Goal: Task Accomplishment & Management: Manage account settings

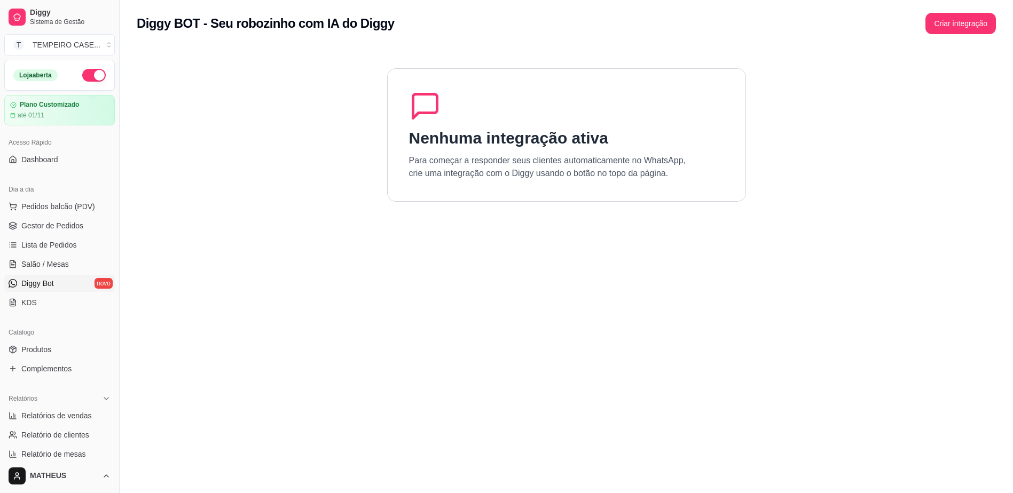
click at [446, 117] on div "Nenhuma integração ativa Para começar a responder seus clientes automaticamente…" at bounding box center [566, 134] width 359 height 133
drag, startPoint x: 446, startPoint y: 117, endPoint x: 899, endPoint y: 73, distance: 454.5
click at [894, 75] on section "Nenhuma integração ativa Para começar a responder seus clientes automaticamente…" at bounding box center [566, 293] width 859 height 493
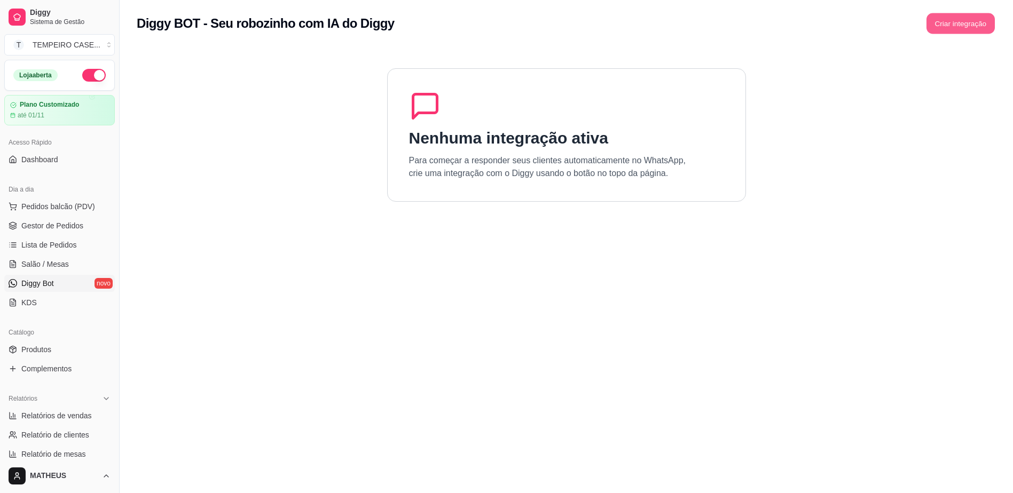
click at [958, 17] on button "Criar integração" at bounding box center [960, 23] width 68 height 21
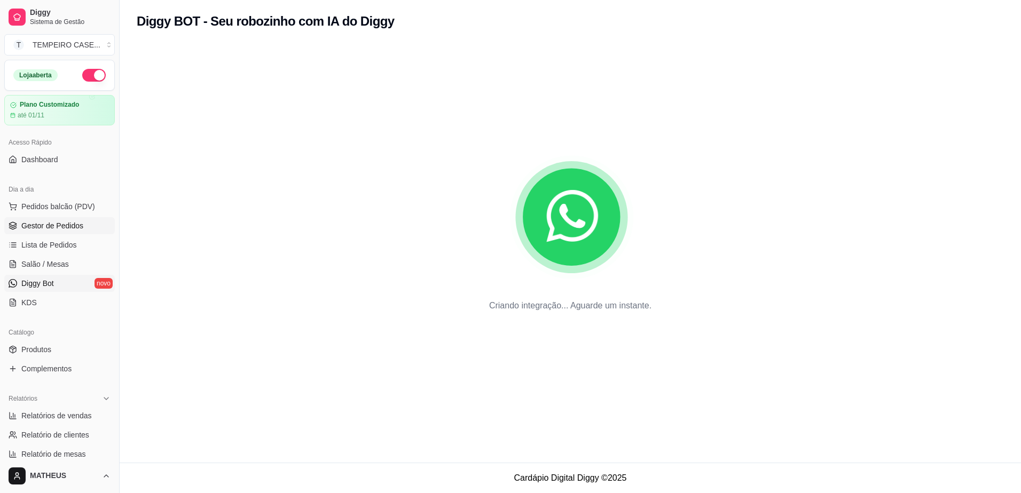
click at [32, 219] on link "Gestor de Pedidos" at bounding box center [59, 225] width 111 height 17
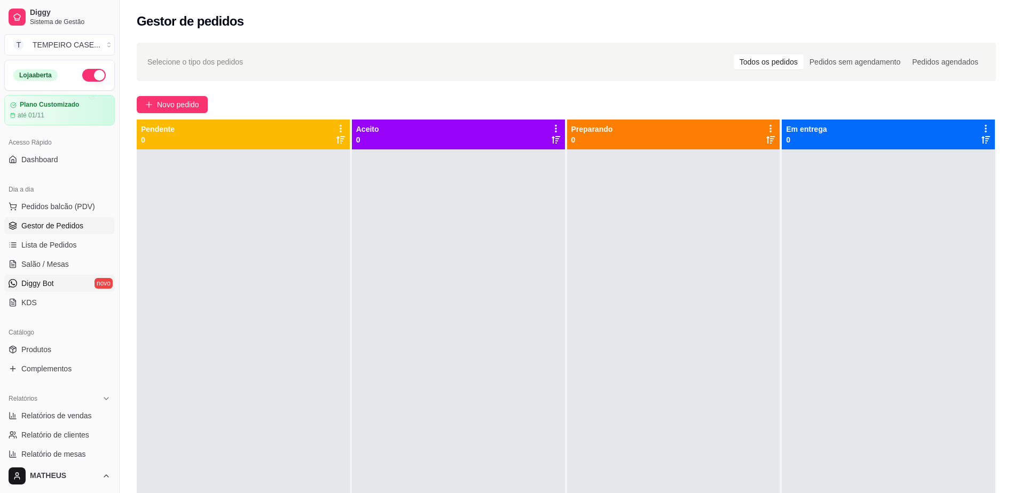
click at [54, 287] on span "Diggy Bot" at bounding box center [37, 283] width 33 height 11
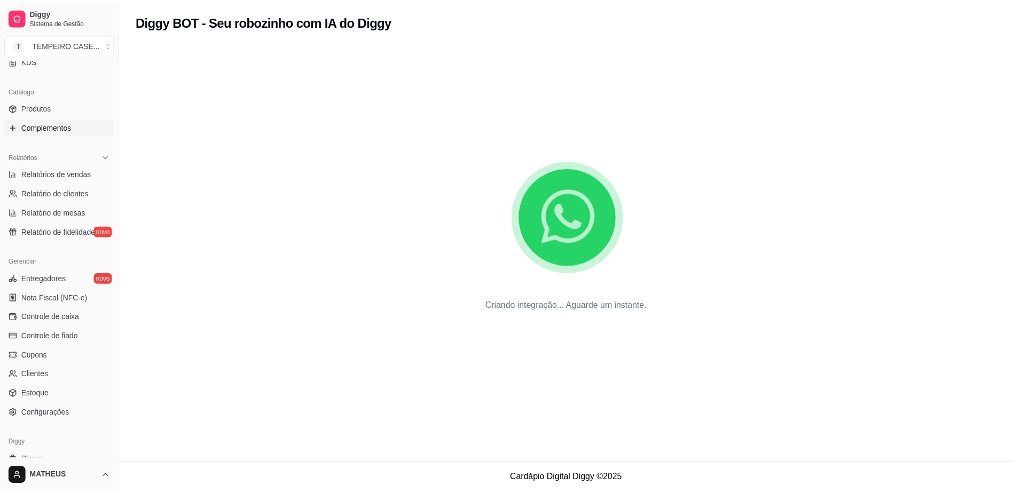
scroll to position [168, 0]
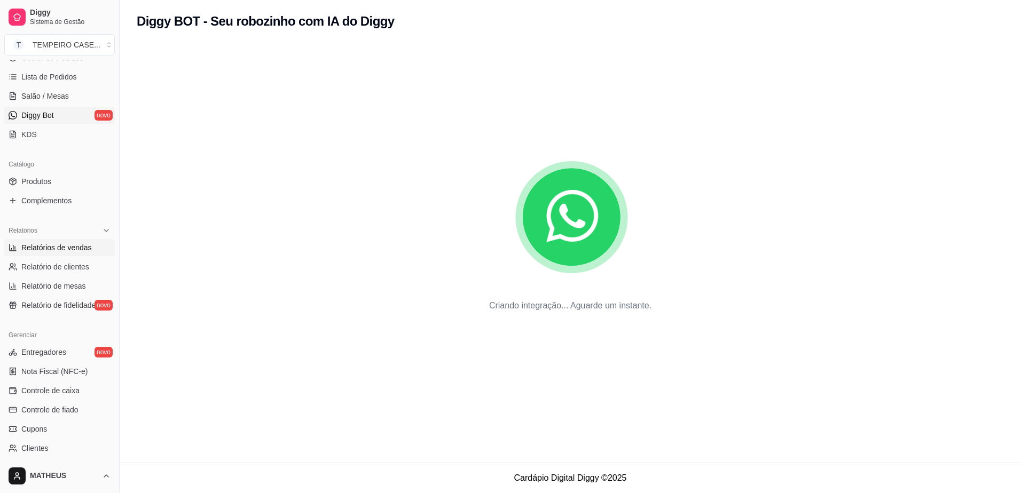
click at [59, 245] on span "Relatórios de vendas" at bounding box center [56, 247] width 70 height 11
select select "ALL"
select select "0"
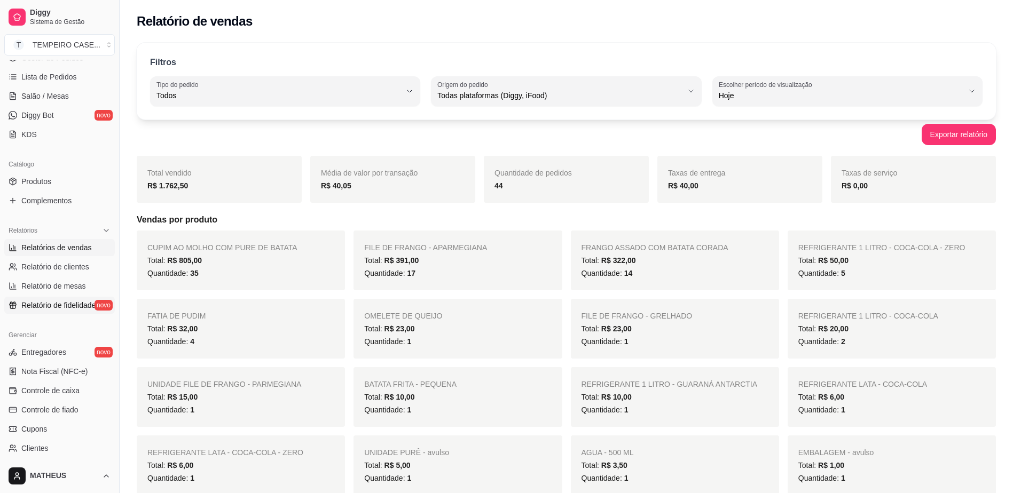
click at [66, 305] on span "Relatório de fidelidade" at bounding box center [58, 305] width 74 height 11
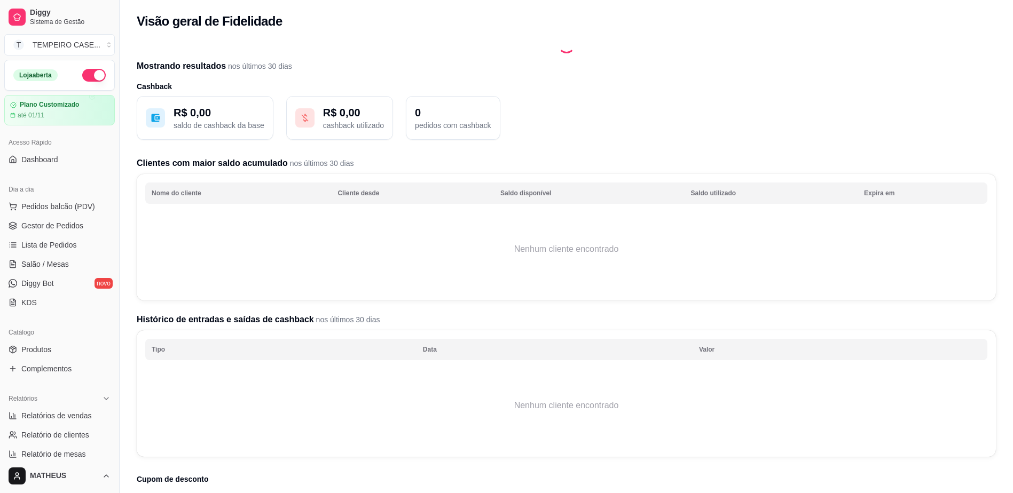
click at [36, 150] on div "Acesso Rápido" at bounding box center [59, 142] width 111 height 17
click at [36, 158] on span "Dashboard" at bounding box center [39, 159] width 37 height 11
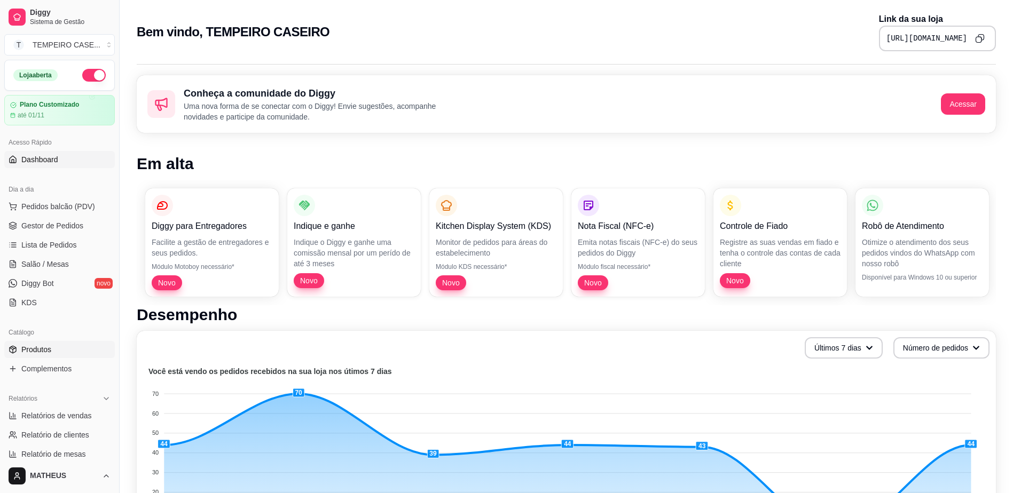
click at [41, 350] on span "Produtos" at bounding box center [36, 349] width 30 height 11
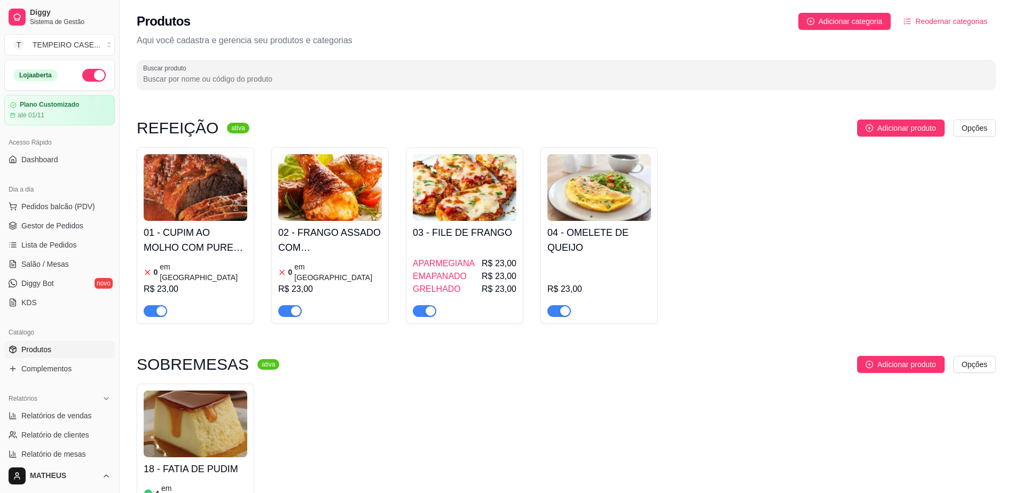
click at [196, 283] on div "R$ 23,00" at bounding box center [196, 289] width 104 height 13
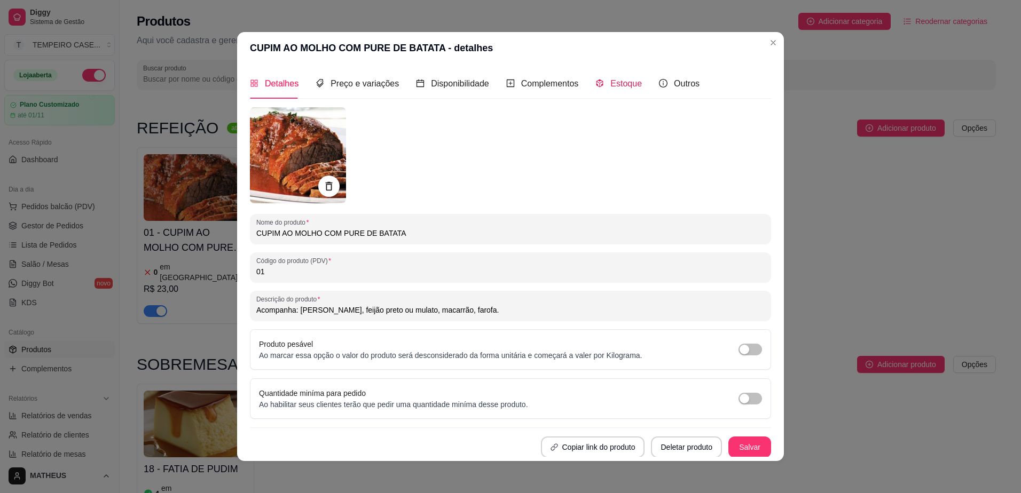
click at [596, 80] on icon "code-sandbox" at bounding box center [599, 83] width 9 height 9
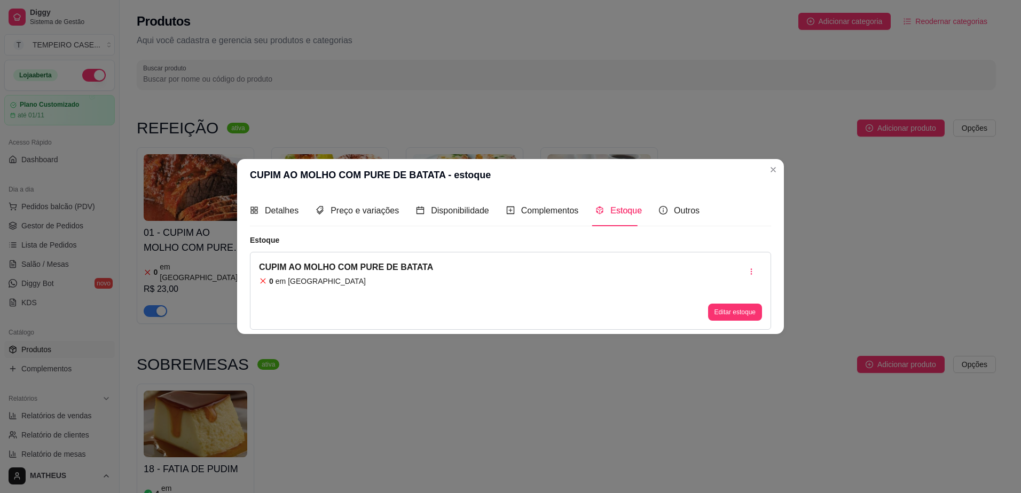
click at [731, 304] on div "Editar estoque" at bounding box center [735, 312] width 54 height 17
click at [756, 269] on button "button" at bounding box center [751, 271] width 21 height 21
click at [724, 317] on span "Apagar estoque" at bounding box center [757, 316] width 78 height 11
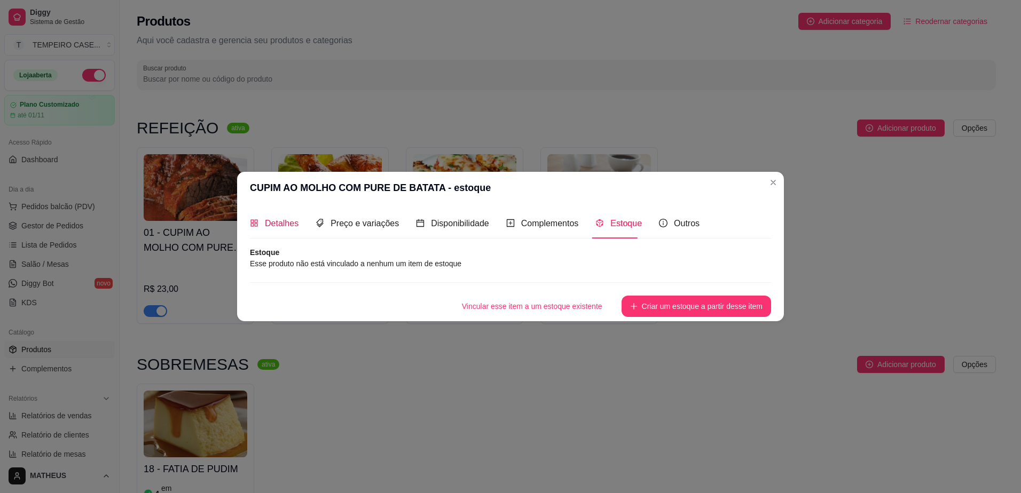
click at [279, 219] on span "Detalhes" at bounding box center [282, 223] width 34 height 9
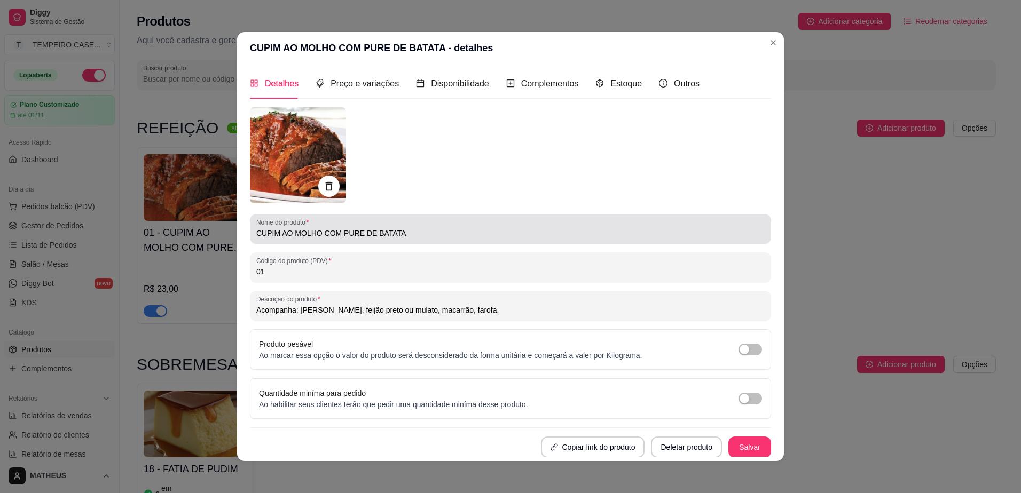
click at [356, 235] on input "CUPIM AO MOLHO COM PURE DE BATATA" at bounding box center [510, 233] width 508 height 11
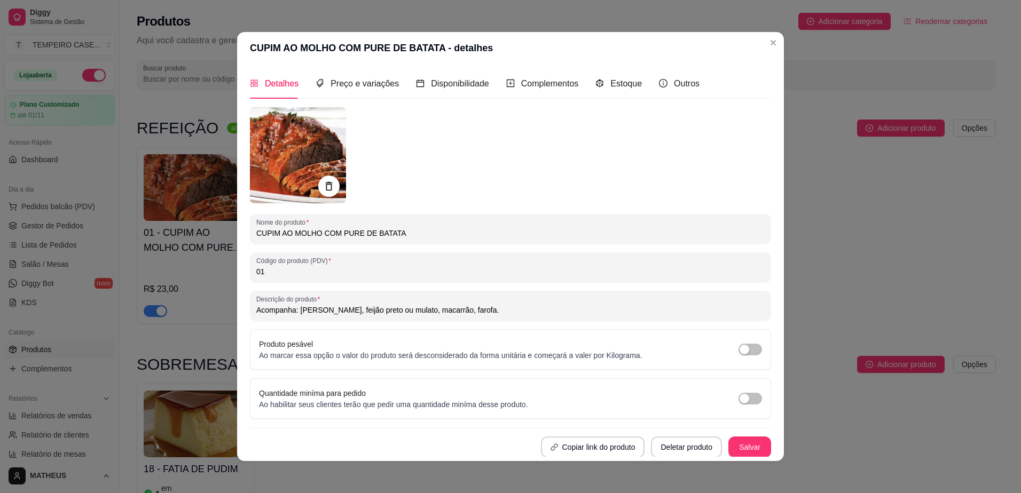
drag, startPoint x: 314, startPoint y: 233, endPoint x: 223, endPoint y: 233, distance: 90.8
click at [223, 233] on div "CUPIM AO MOLHO COM PURE DE BATATA - detalhes Detalhes Preço e variações Disponi…" at bounding box center [510, 246] width 1021 height 493
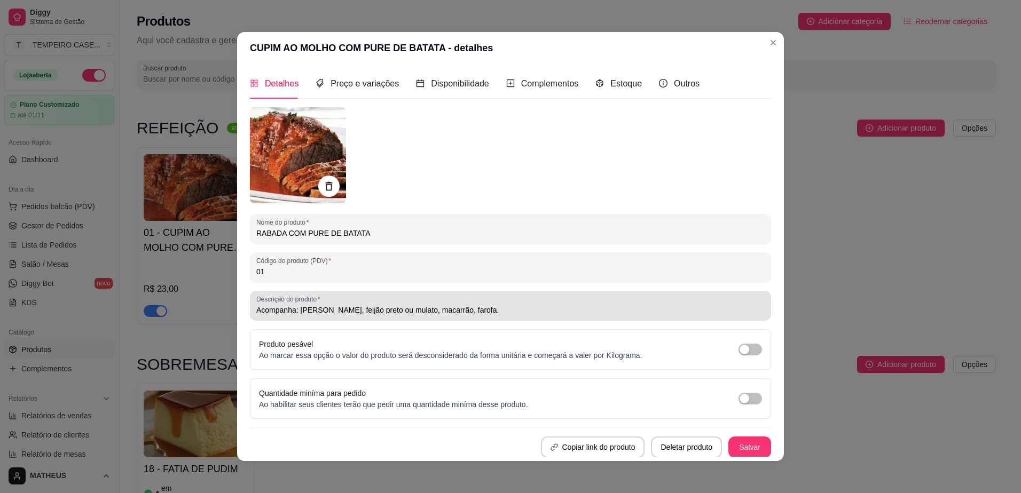
type input "RABADA COM PURE DE BATATA"
click at [333, 310] on input "Acompanha: [PERSON_NAME], feijão preto ou mulato, macarrão, farofa." at bounding box center [510, 310] width 508 height 11
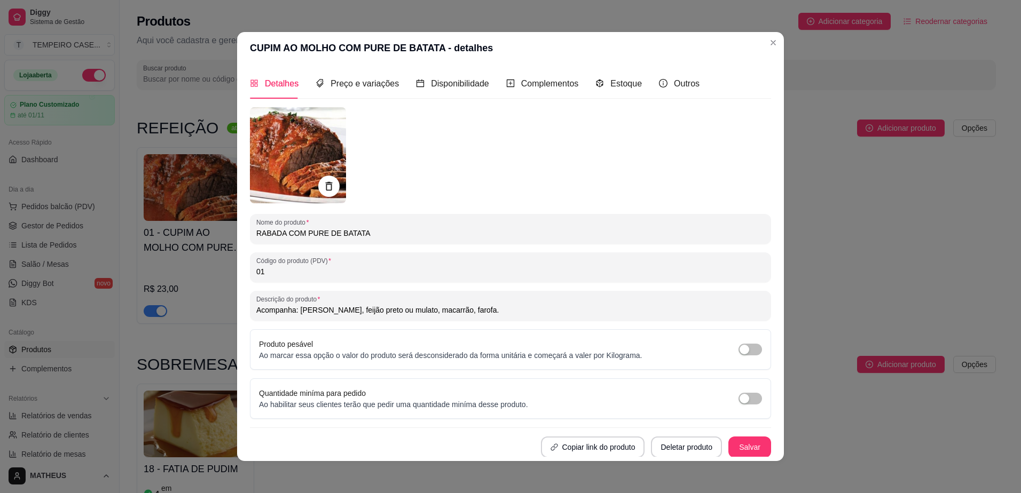
click at [441, 308] on input "Acompanha: [PERSON_NAME], feijão preto ou mulato, macarrão, farofa." at bounding box center [510, 310] width 508 height 11
click at [448, 305] on input "Acompanha: [PERSON_NAME], feijão preto ou mulato, macarrão, farofa." at bounding box center [510, 310] width 508 height 11
click at [742, 451] on button "Salvar" at bounding box center [750, 447] width 42 height 21
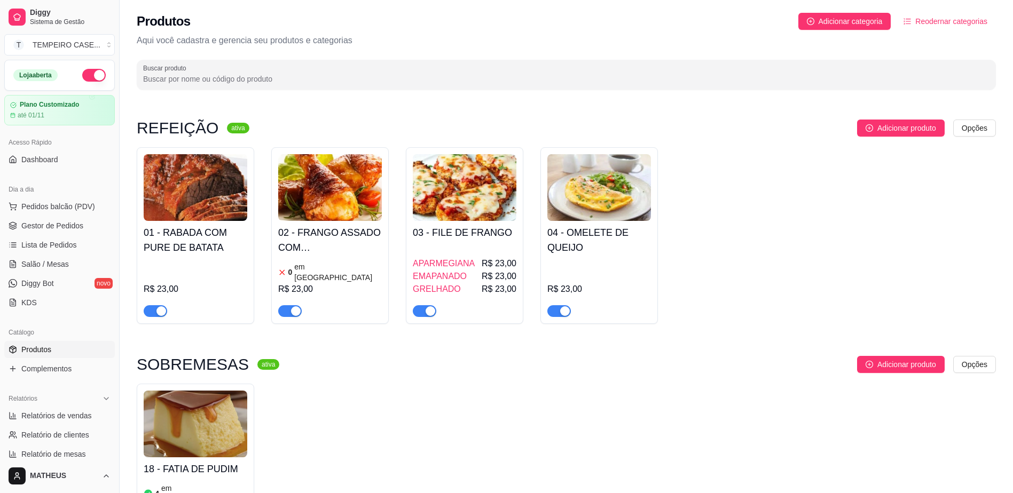
click at [875, 426] on div "18 - FATIA DE PUDIM 4 em estoque R$ 8,00" at bounding box center [566, 465] width 859 height 162
click at [225, 243] on h4 "01 - RABADA COM PURE DE BATATA" at bounding box center [196, 240] width 104 height 30
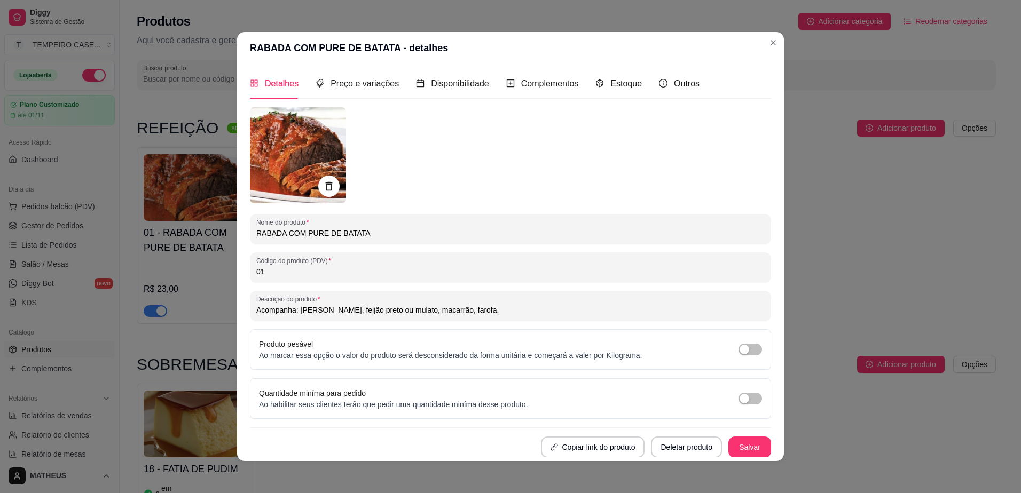
click at [275, 159] on img at bounding box center [298, 155] width 96 height 96
click at [282, 158] on img at bounding box center [298, 155] width 96 height 96
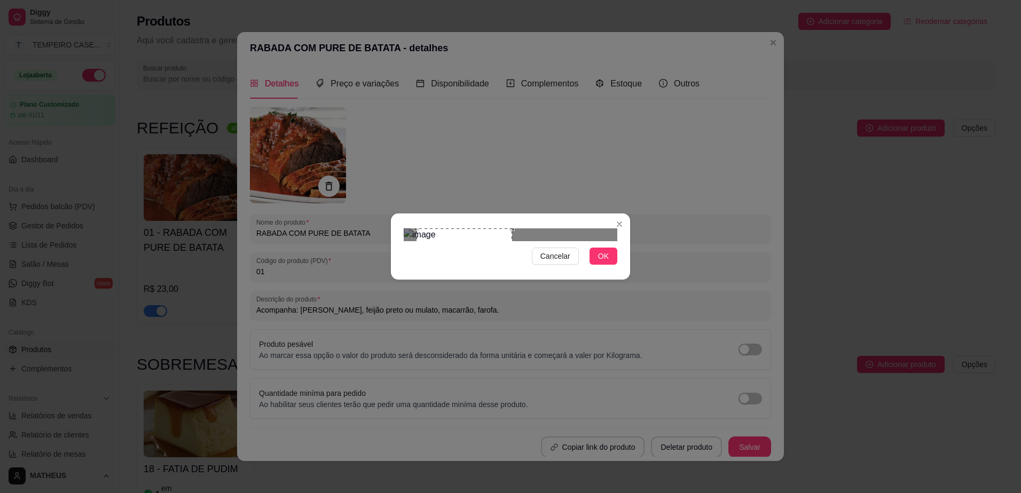
click at [512, 269] on div "Cancelar OK" at bounding box center [510, 246] width 239 height 45
click at [605, 262] on span "OK" at bounding box center [603, 256] width 11 height 12
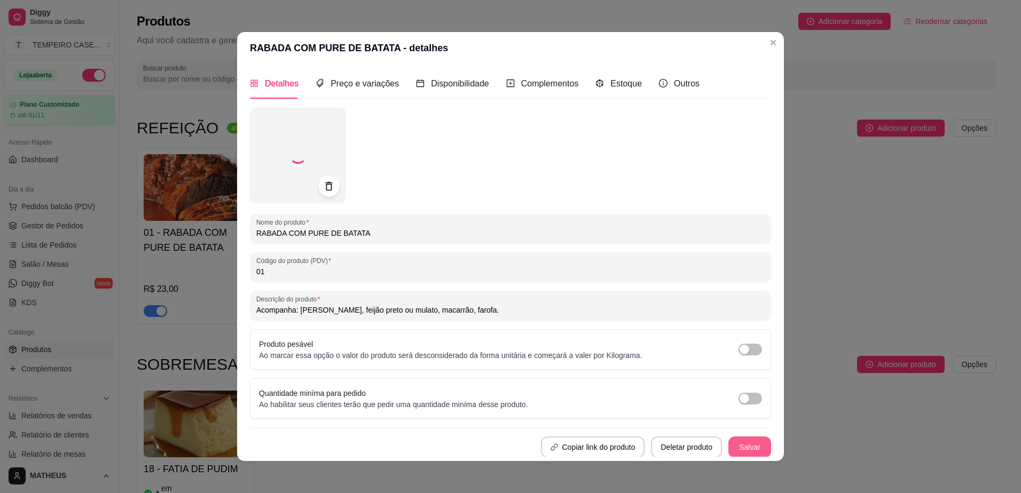
click at [742, 441] on button "Salvar" at bounding box center [749, 447] width 43 height 21
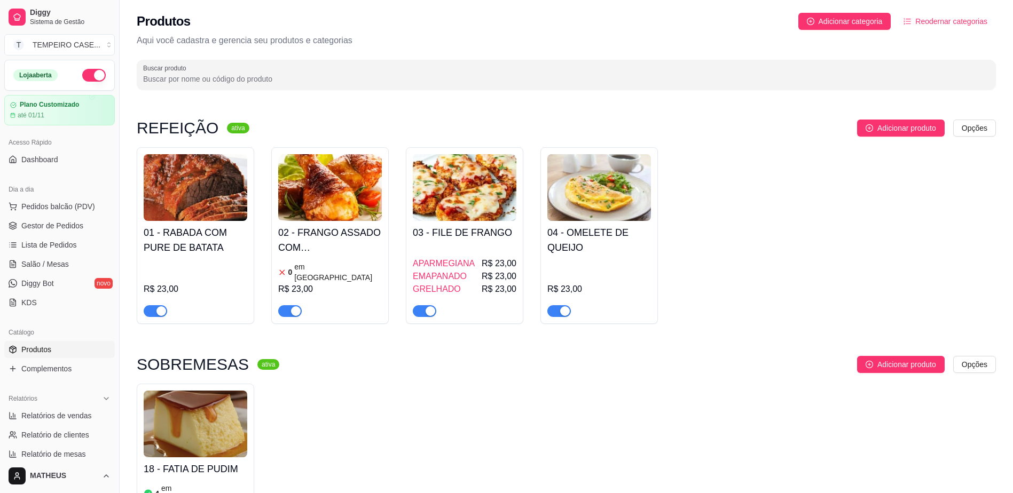
click at [337, 250] on h4 "02 - FRANGO ASSADO COM [PERSON_NAME]" at bounding box center [330, 240] width 104 height 30
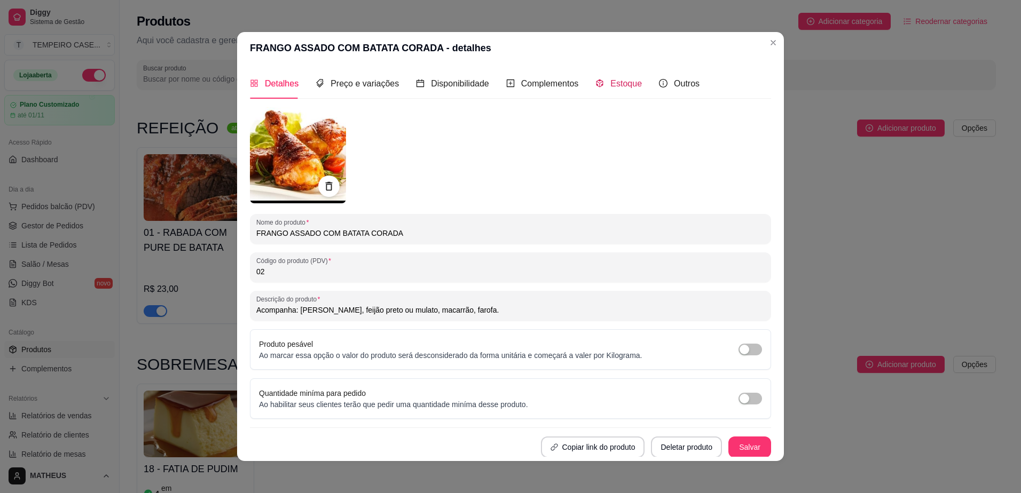
click at [610, 86] on span "Estoque" at bounding box center [626, 83] width 32 height 9
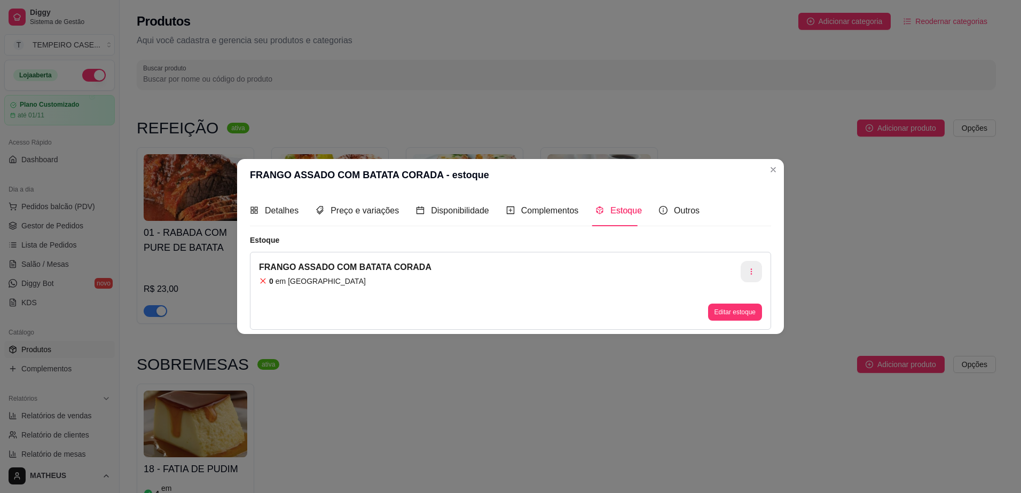
click at [754, 271] on icon "button" at bounding box center [751, 271] width 7 height 7
click at [726, 324] on li "Apagar estoque" at bounding box center [751, 316] width 98 height 17
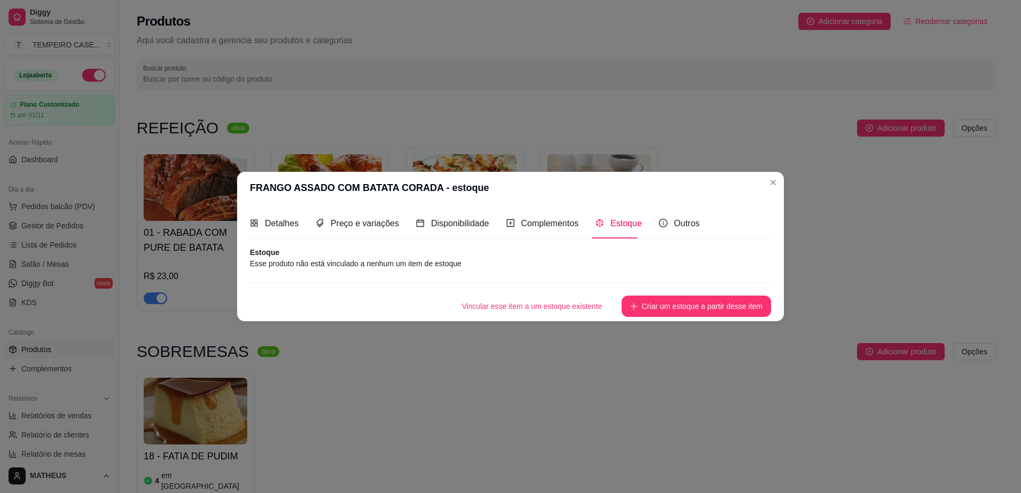
click at [313, 222] on div "Detalhes Preço e variações Disponibilidade Complementos Estoque Outros" at bounding box center [475, 223] width 450 height 30
click at [281, 226] on span "Detalhes" at bounding box center [282, 223] width 34 height 9
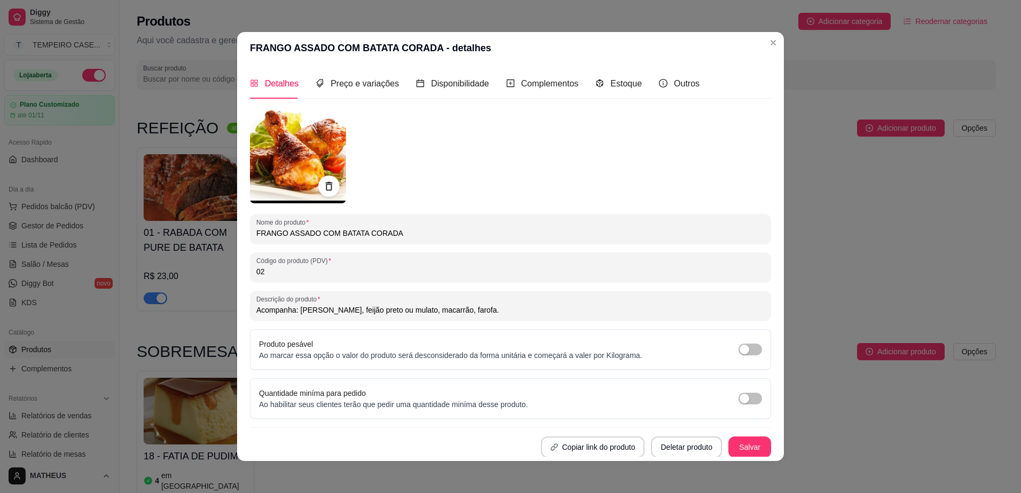
click at [289, 178] on img at bounding box center [298, 155] width 96 height 96
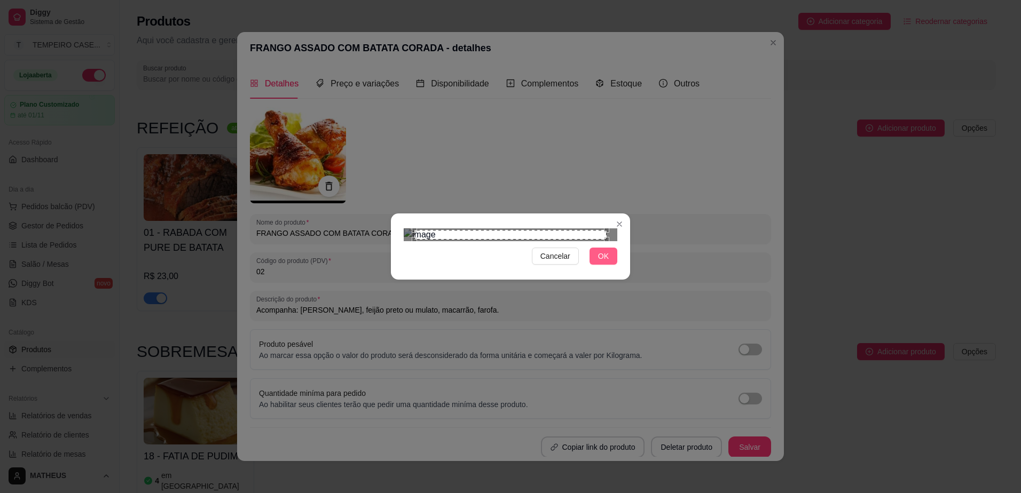
click at [606, 262] on span "OK" at bounding box center [603, 256] width 11 height 12
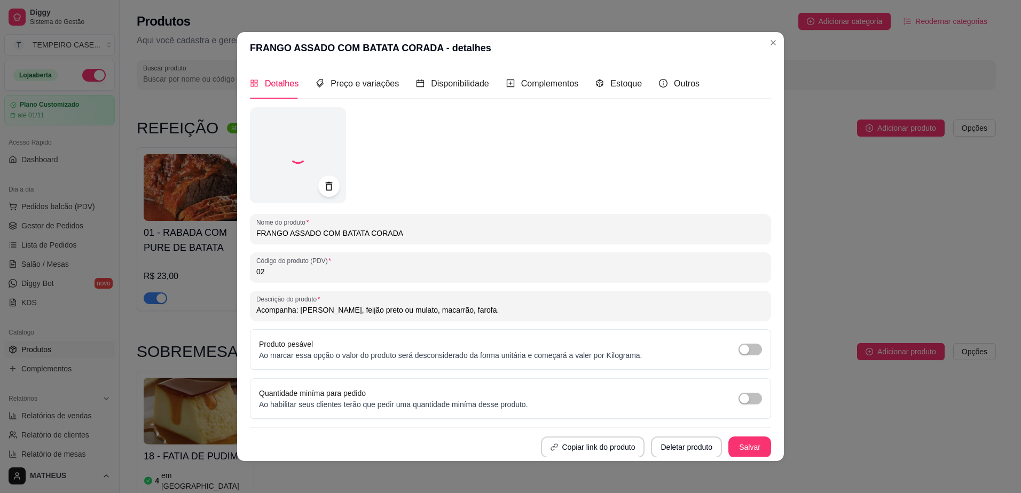
click at [355, 239] on input "FRANGO ASSADO COM BATATA CORADA" at bounding box center [510, 233] width 508 height 11
click at [355, 239] on div "FRANGO ASSADO COM BATATA CORADA" at bounding box center [510, 228] width 508 height 21
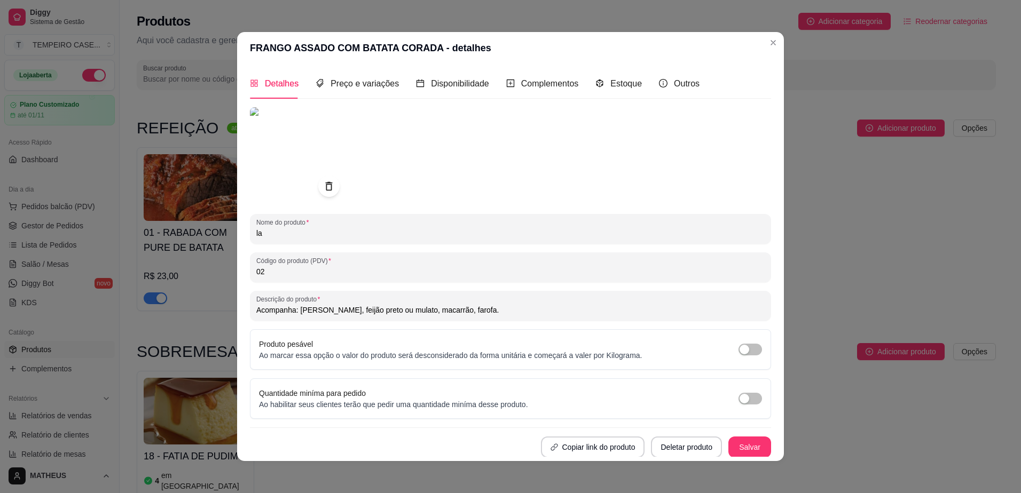
type input "l"
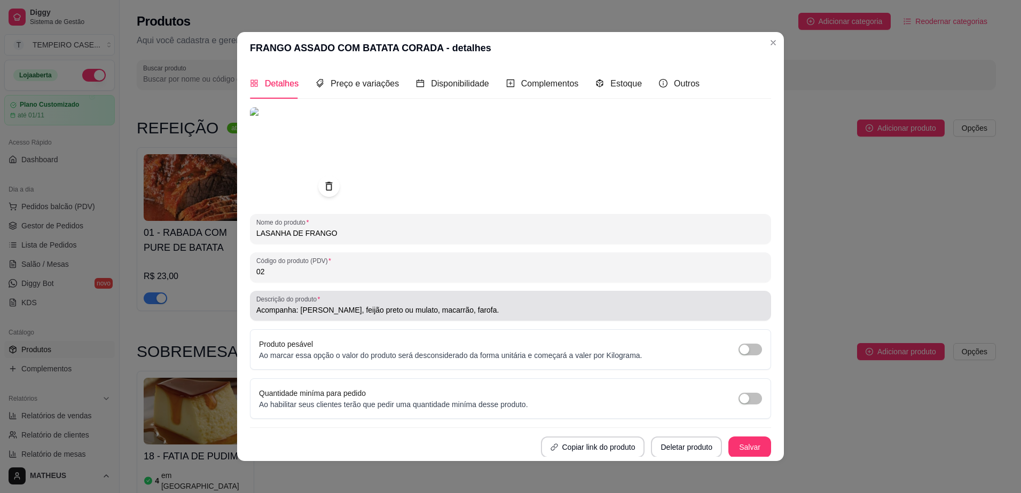
type input "LASANHA DE FRANGO"
click at [310, 312] on input "Acompanha: [PERSON_NAME], feijão preto ou mulato, macarrão, farofa." at bounding box center [510, 310] width 508 height 11
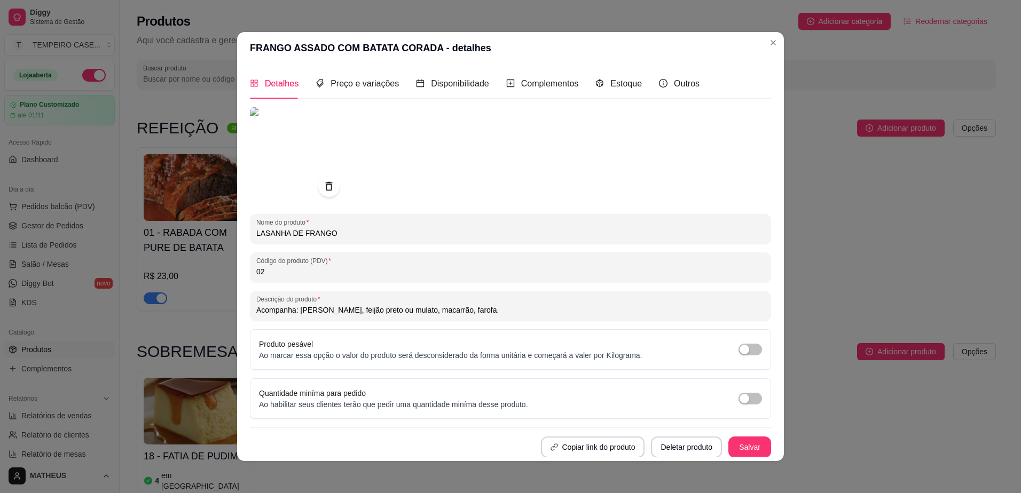
drag, startPoint x: 319, startPoint y: 313, endPoint x: 451, endPoint y: 312, distance: 131.4
click at [451, 312] on input "Acompanha: [PERSON_NAME], feijão preto ou mulato, macarrão, farofa." at bounding box center [510, 310] width 508 height 11
type input "Acompanha: Arroz e salada simples. (Feijão opcional, enviado apenas se solicita…"
click at [343, 77] on div "Preço e variações" at bounding box center [357, 83] width 83 height 13
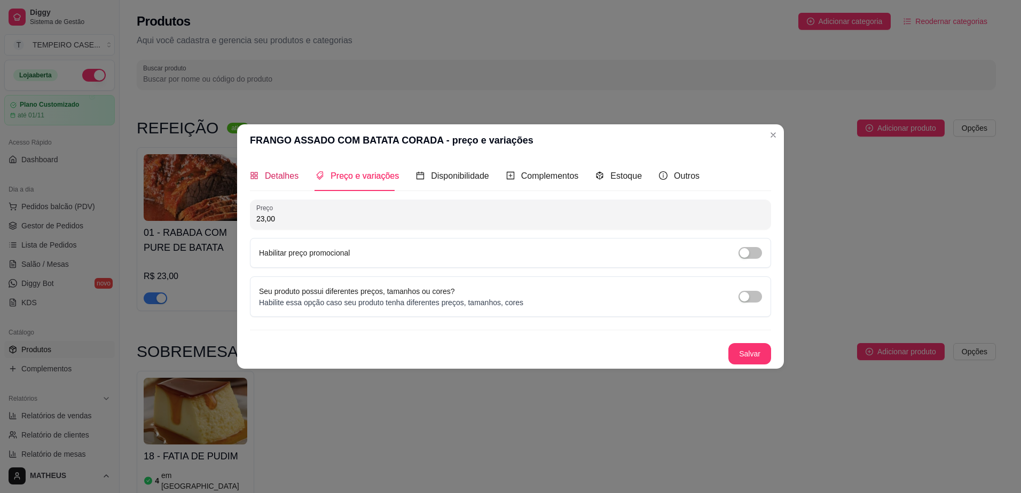
click at [290, 174] on span "Detalhes" at bounding box center [282, 175] width 34 height 9
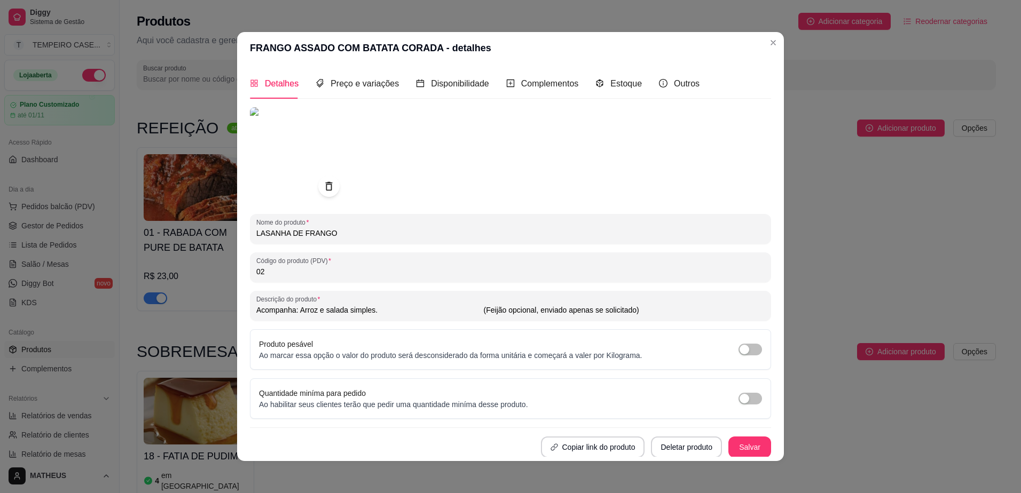
click at [735, 444] on button "Salvar" at bounding box center [749, 447] width 43 height 21
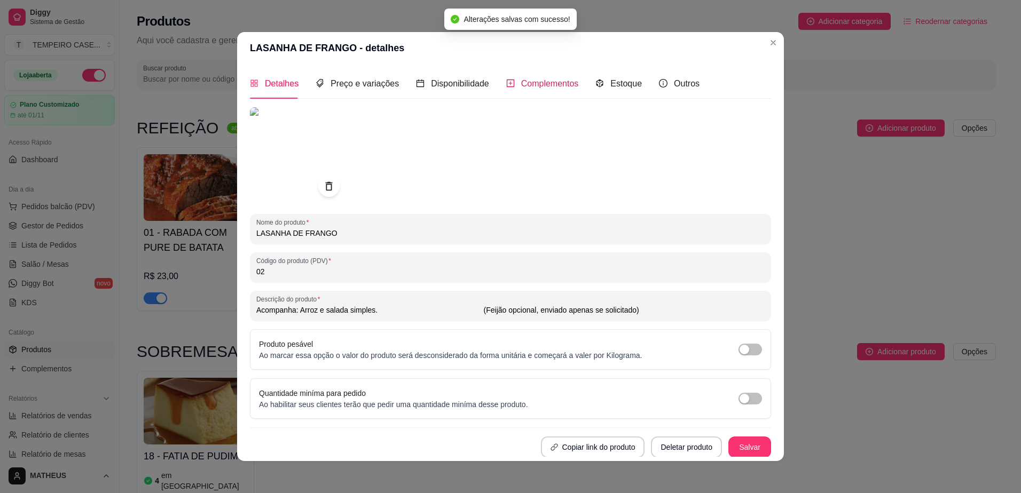
click at [540, 88] on span "Complementos" at bounding box center [550, 83] width 58 height 9
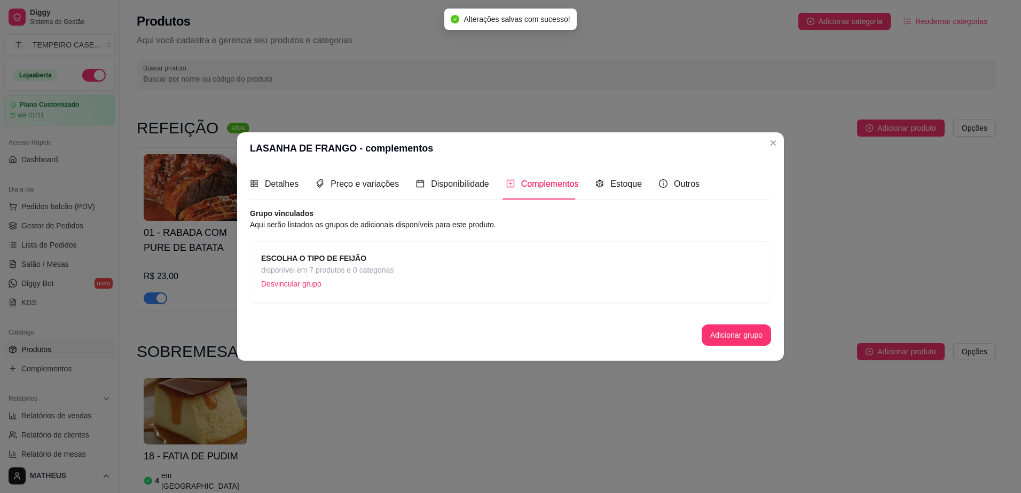
click at [296, 291] on p "Desvincular grupo" at bounding box center [327, 284] width 132 height 16
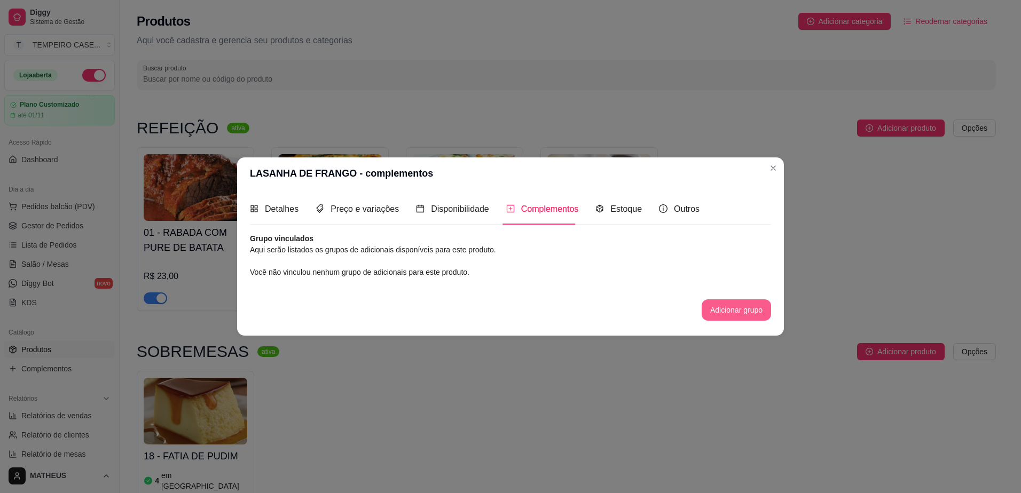
click at [740, 305] on button "Adicionar grupo" at bounding box center [736, 310] width 69 height 21
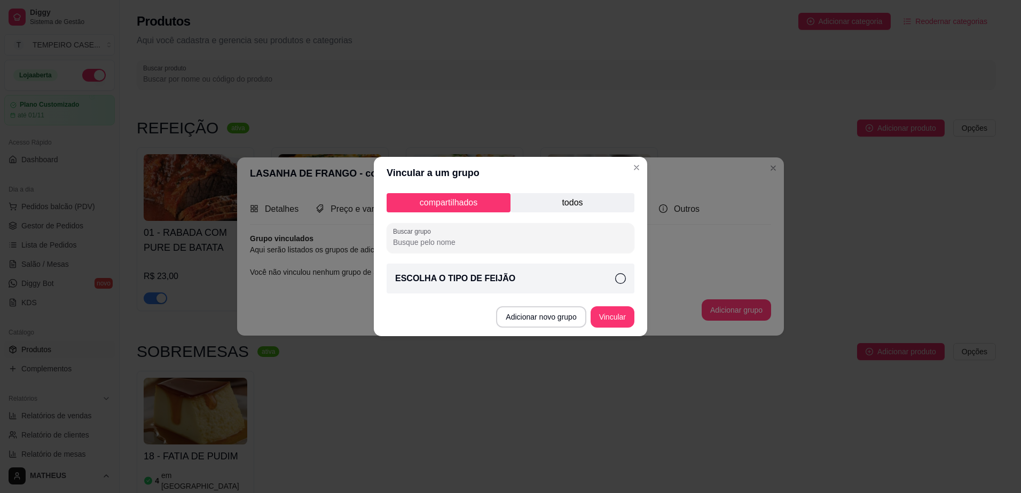
click at [568, 276] on div "ESCOLHA O TIPO DE FEIJÃO" at bounding box center [511, 279] width 248 height 30
click at [563, 198] on p "todos" at bounding box center [572, 202] width 124 height 19
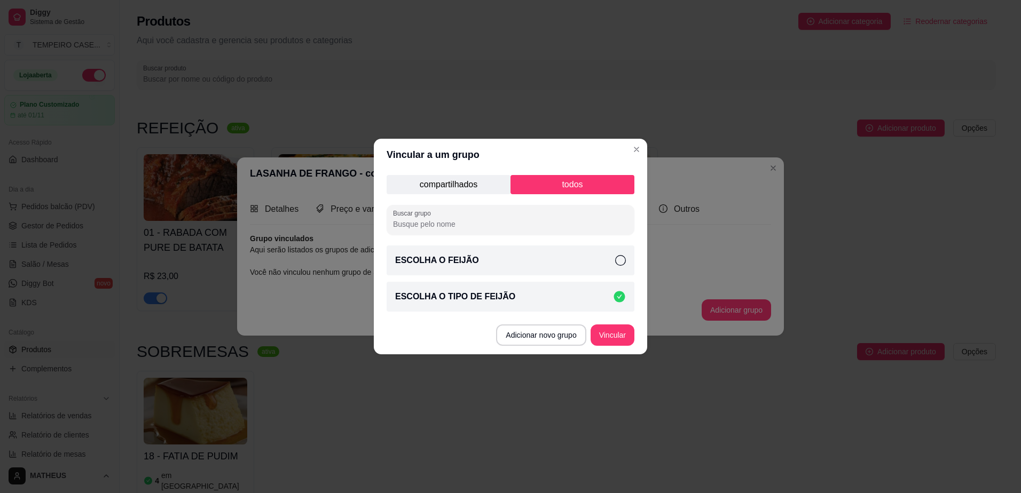
drag, startPoint x: 492, startPoint y: 259, endPoint x: 502, endPoint y: 262, distance: 10.6
click at [492, 260] on div "ESCOLHA O FEIJÃO" at bounding box center [511, 261] width 248 height 30
click at [614, 295] on icon at bounding box center [619, 297] width 11 height 11
click at [613, 340] on button "Vincular" at bounding box center [613, 335] width 44 height 21
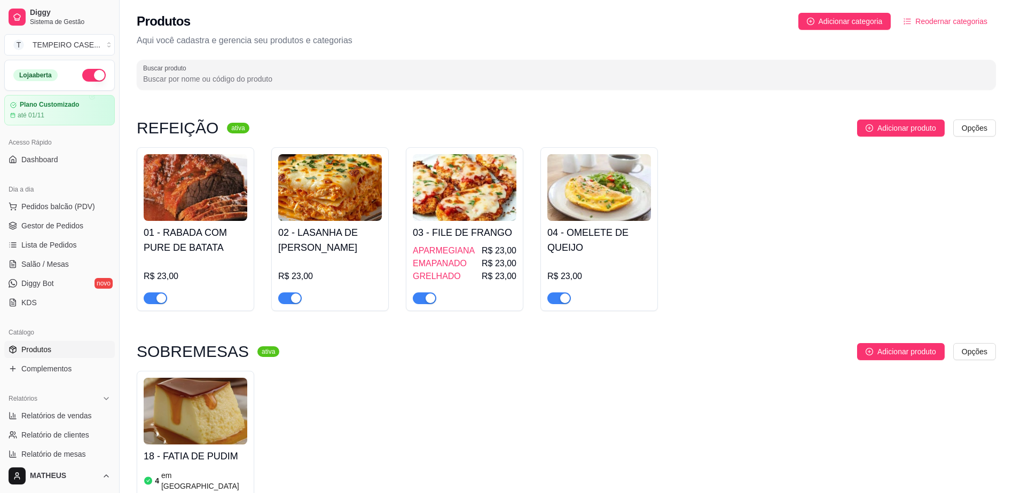
click at [227, 160] on img at bounding box center [196, 187] width 104 height 67
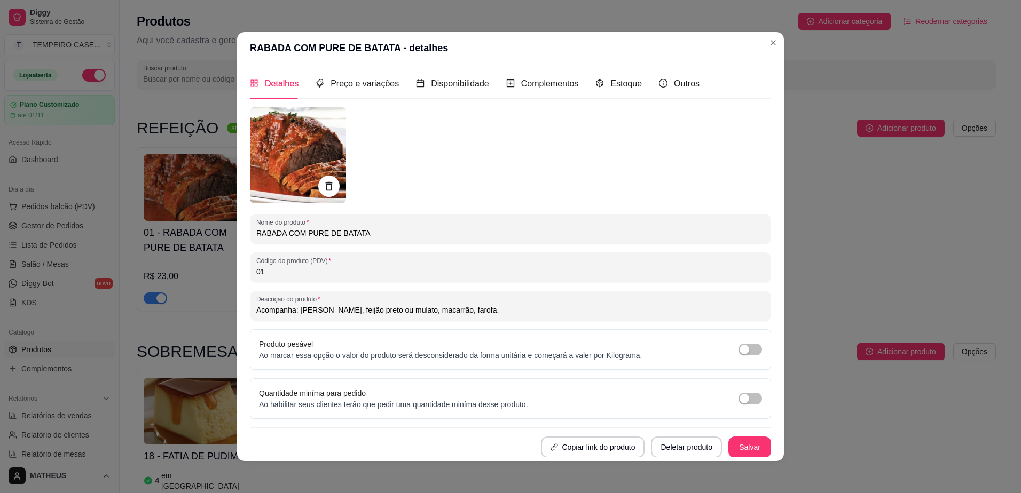
click at [312, 126] on img at bounding box center [298, 155] width 96 height 96
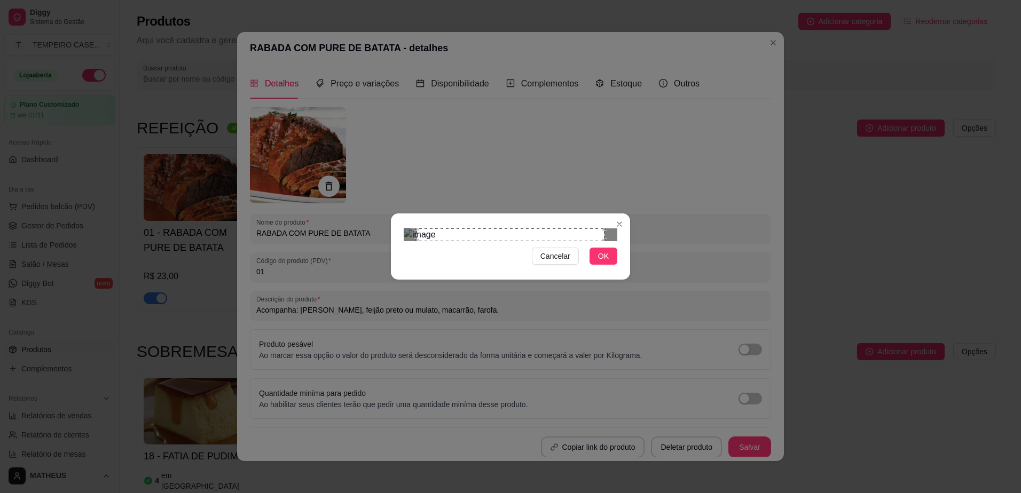
click at [601, 241] on div "Use the arrow keys to move the crop selection area" at bounding box center [509, 235] width 187 height 13
click at [546, 241] on div at bounding box center [511, 235] width 214 height 13
click at [609, 265] on button "OK" at bounding box center [603, 256] width 28 height 17
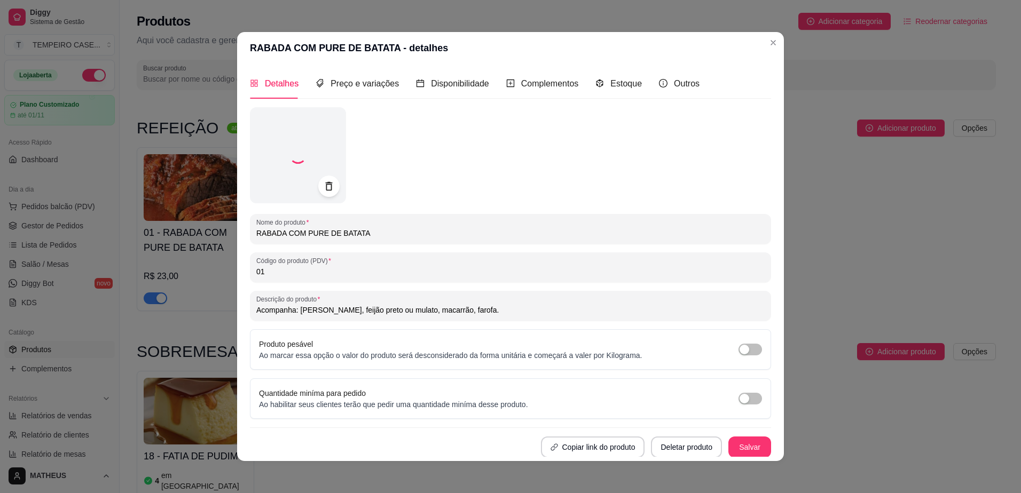
click at [736, 447] on button "Salvar" at bounding box center [749, 447] width 43 height 21
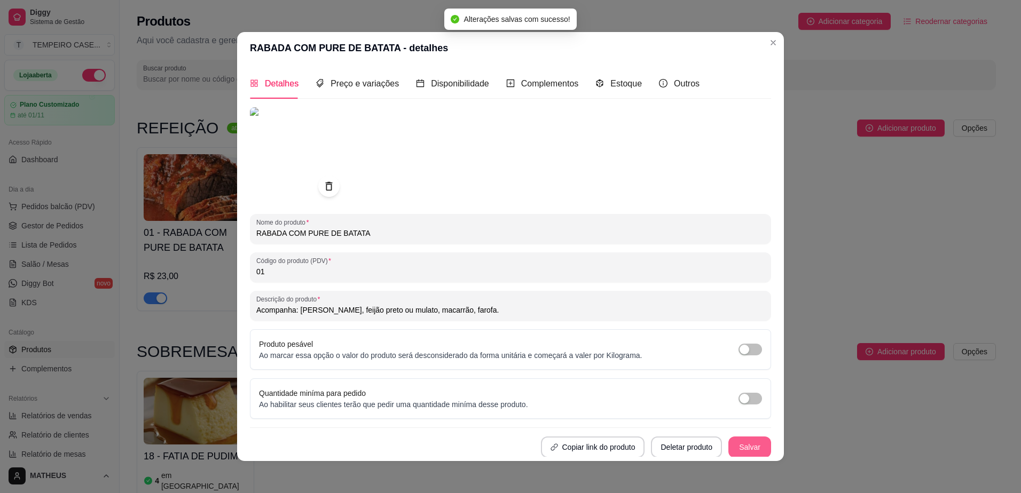
click at [737, 443] on button "Salvar" at bounding box center [749, 447] width 43 height 21
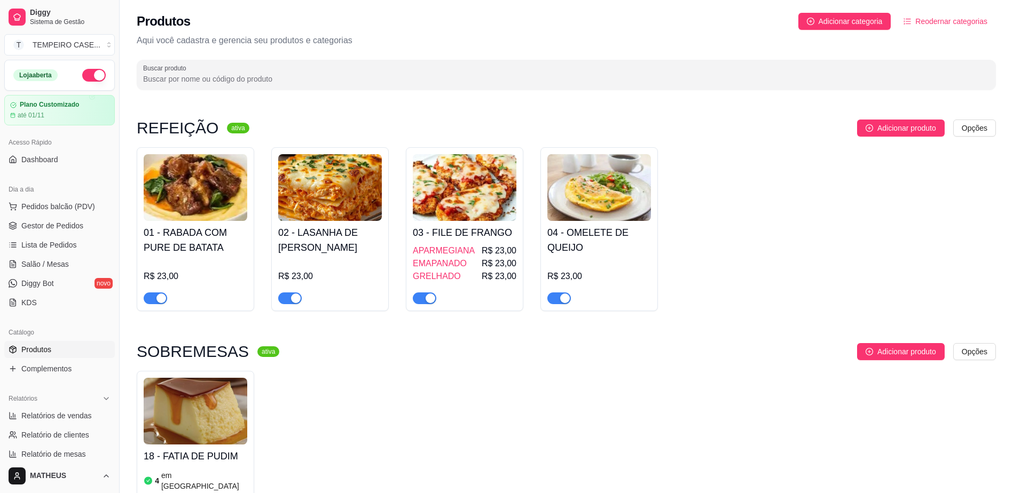
click at [328, 265] on div "R$ 23,00" at bounding box center [330, 282] width 104 height 45
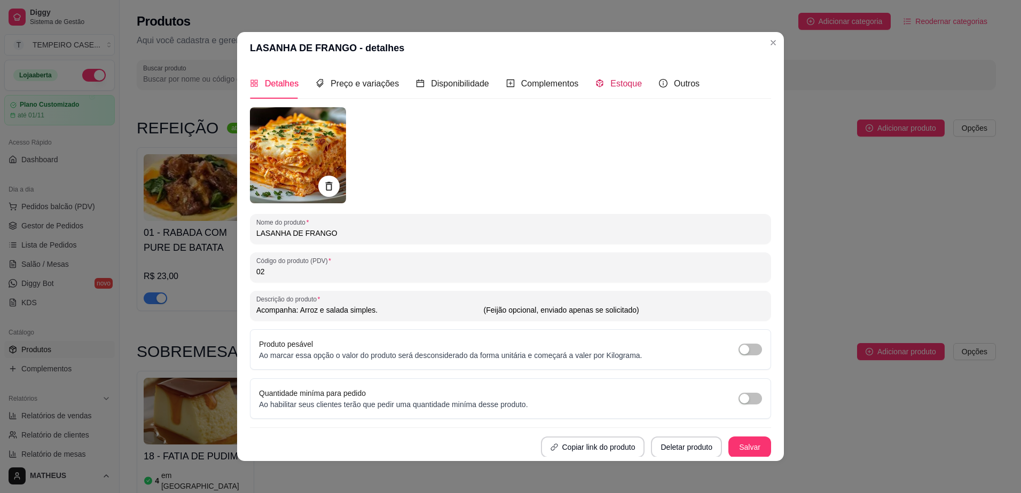
click at [611, 83] on span "Estoque" at bounding box center [626, 83] width 32 height 9
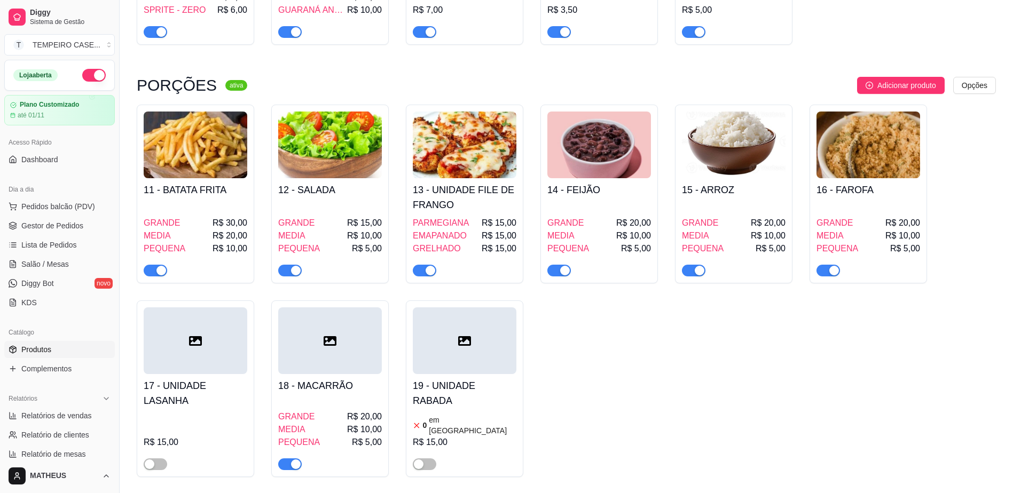
scroll to position [795, 0]
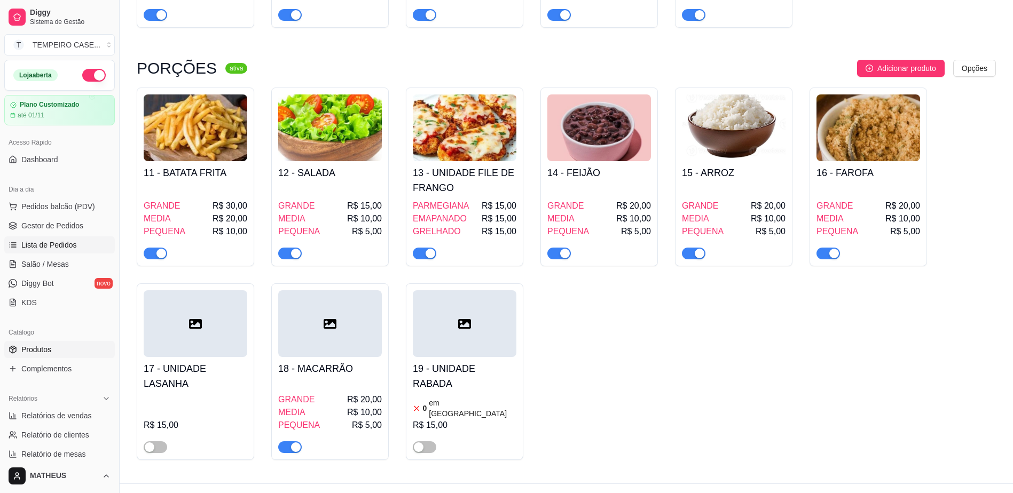
drag, startPoint x: 36, startPoint y: 245, endPoint x: 61, endPoint y: 242, distance: 24.7
click at [37, 245] on span "Lista de Pedidos" at bounding box center [49, 245] width 56 height 11
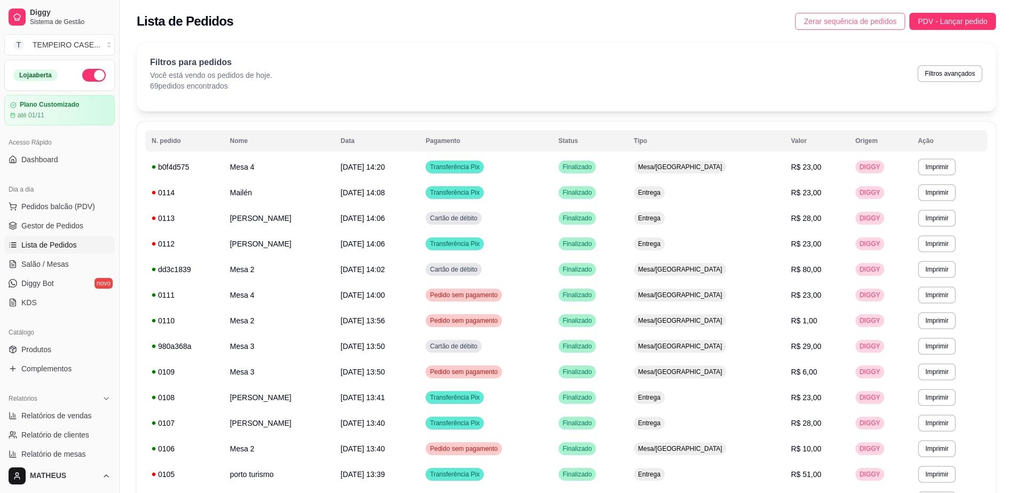
click at [816, 18] on span "Zerar sequência de pedidos" at bounding box center [850, 21] width 93 height 12
